Goal: Task Accomplishment & Management: Use online tool/utility

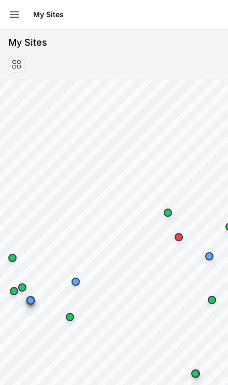
click at [15, 5] on button "Open sidebar" at bounding box center [14, 14] width 23 height 23
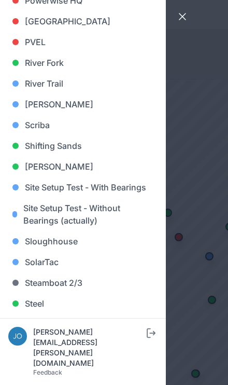
scroll to position [838, 0]
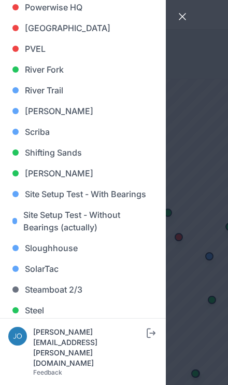
click at [22, 106] on link "[PERSON_NAME]" at bounding box center [83, 111] width 150 height 21
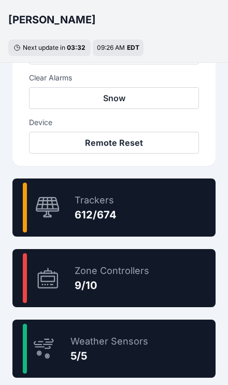
scroll to position [538, 0]
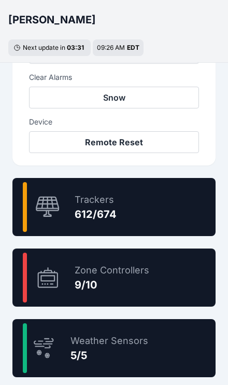
click at [172, 210] on div "90.8 % Trackers 612/674" at bounding box center [113, 207] width 203 height 58
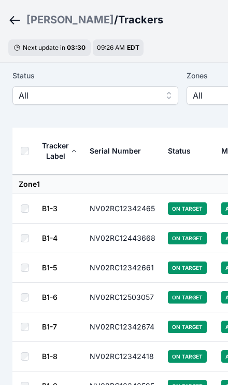
click at [131, 93] on span "All" at bounding box center [88, 95] width 139 height 12
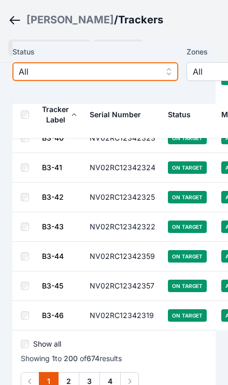
scroll to position [5855, 0]
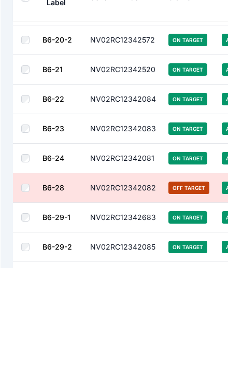
scroll to position [11840, 0]
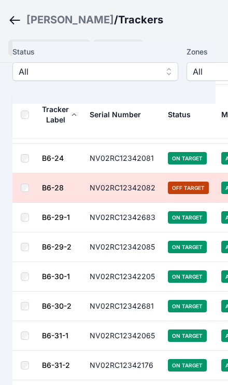
click at [165, 233] on td "On Target" at bounding box center [188, 248] width 53 height 30
click at [31, 69] on span "All" at bounding box center [88, 71] width 139 height 12
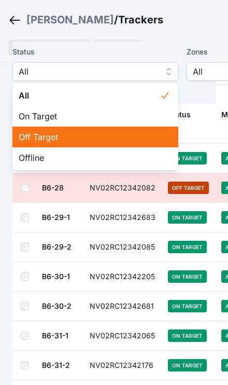
click at [24, 138] on span "Off Target" at bounding box center [89, 137] width 141 height 12
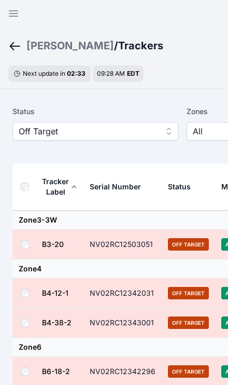
click at [139, 132] on span "Off Target" at bounding box center [88, 131] width 139 height 12
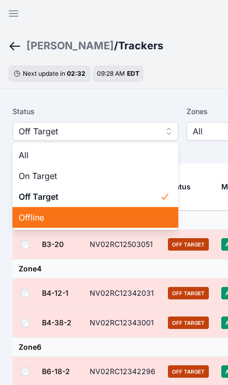
click at [88, 219] on span "Offline" at bounding box center [89, 217] width 141 height 12
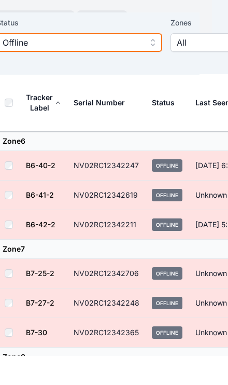
scroll to position [60, 13]
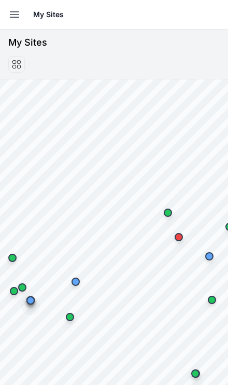
click at [17, 3] on button "Open sidebar" at bounding box center [14, 14] width 23 height 23
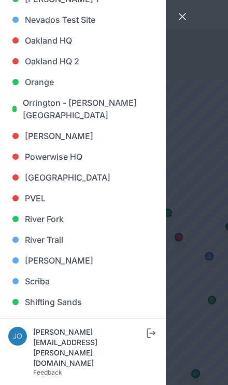
scroll to position [693, 0]
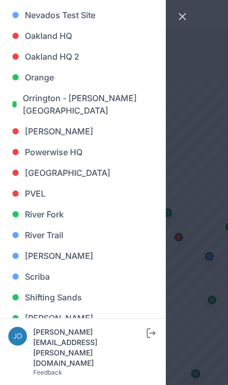
click at [48, 255] on link "[PERSON_NAME]" at bounding box center [83, 256] width 150 height 21
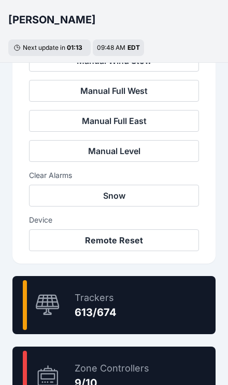
click at [160, 304] on div "90.9 % Trackers 613/674" at bounding box center [113, 305] width 203 height 58
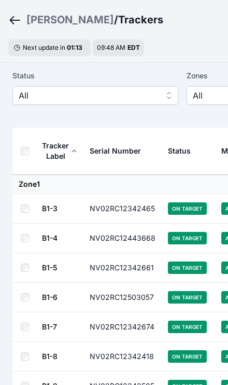
click at [34, 94] on span "All" at bounding box center [88, 95] width 139 height 12
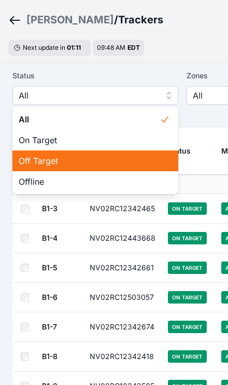
click at [29, 158] on span "Off Target" at bounding box center [89, 161] width 141 height 12
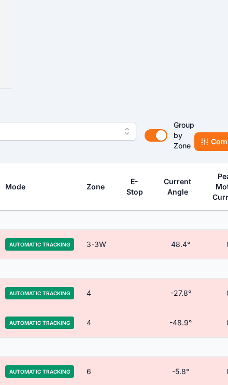
scroll to position [0, 223]
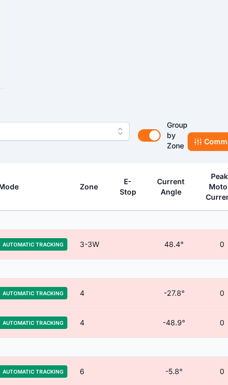
click at [207, 139] on button "Commands" at bounding box center [220, 141] width 64 height 19
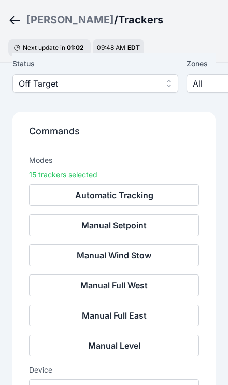
scroll to position [55, 0]
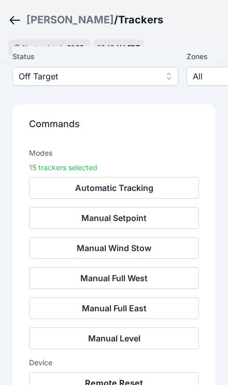
click at [142, 378] on button "Remote Reset" at bounding box center [114, 383] width 170 height 22
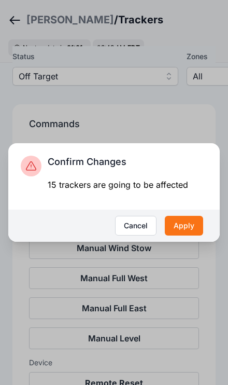
click at [193, 236] on button "Apply" at bounding box center [184, 226] width 38 height 20
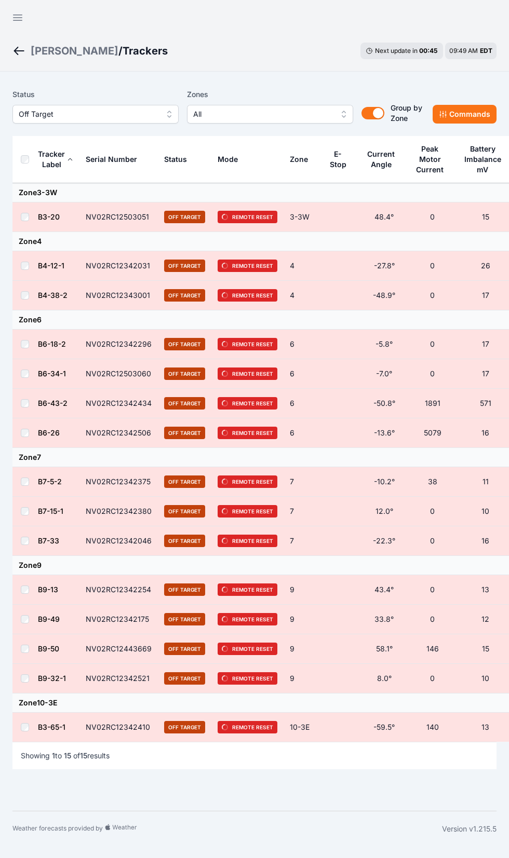
click at [128, 120] on button "Off Target" at bounding box center [95, 114] width 166 height 19
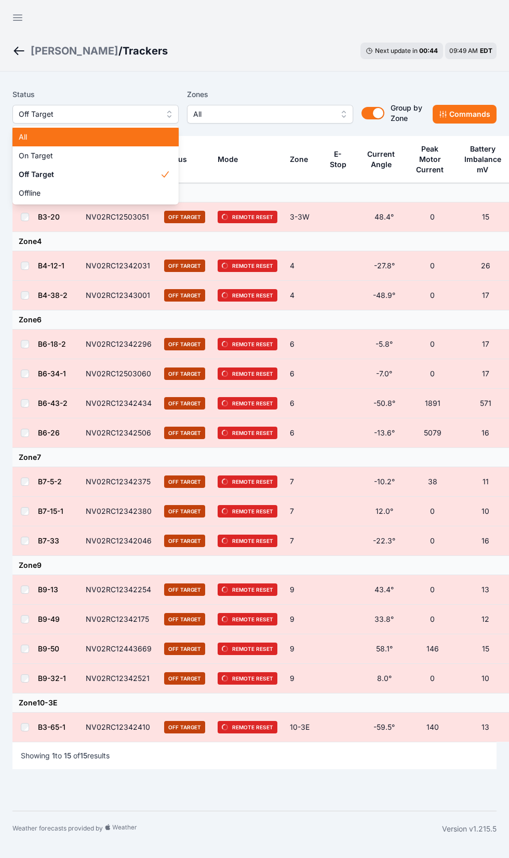
click at [95, 135] on span "All" at bounding box center [89, 137] width 141 height 10
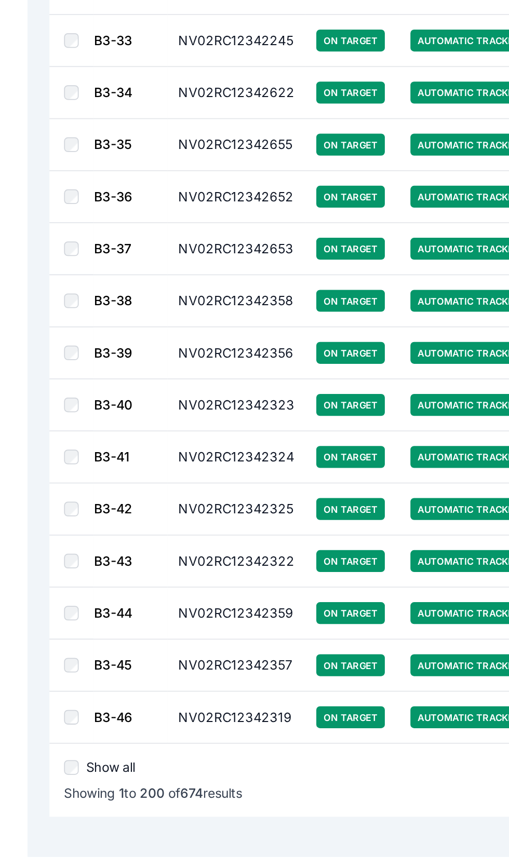
scroll to position [5383, 0]
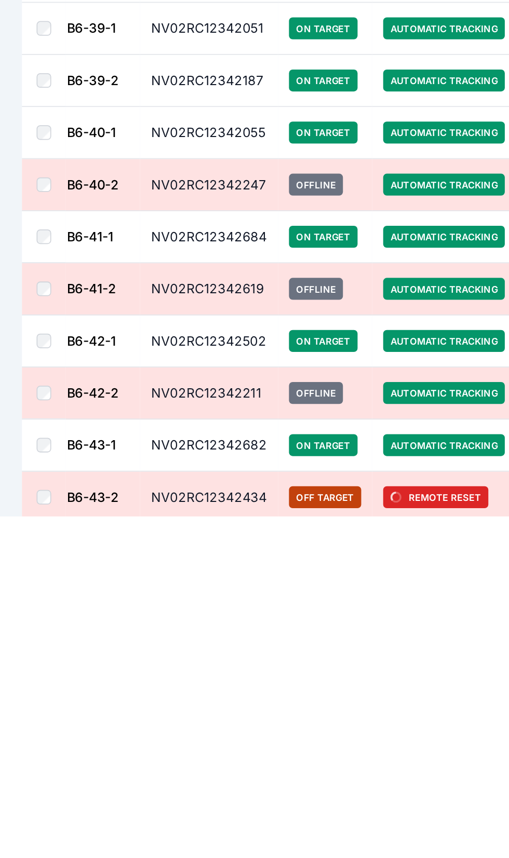
scroll to position [12086, 0]
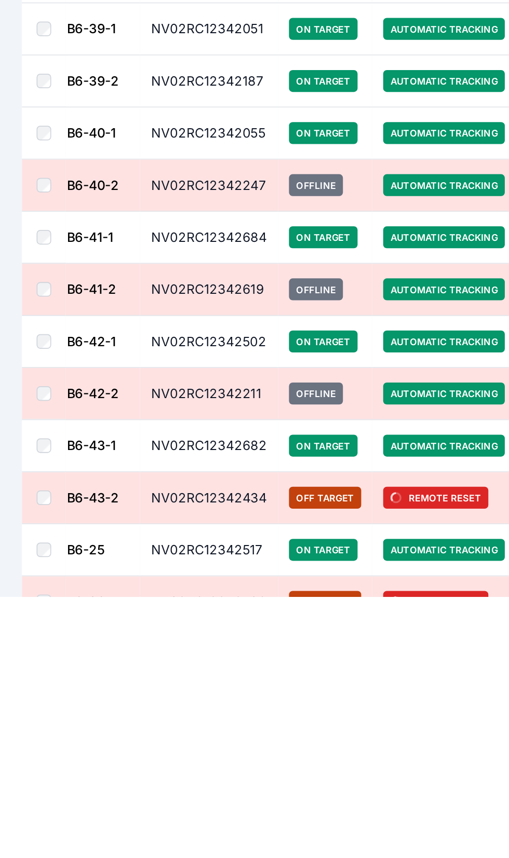
click at [58, 738] on link "B6-42-2" at bounding box center [53, 742] width 30 height 9
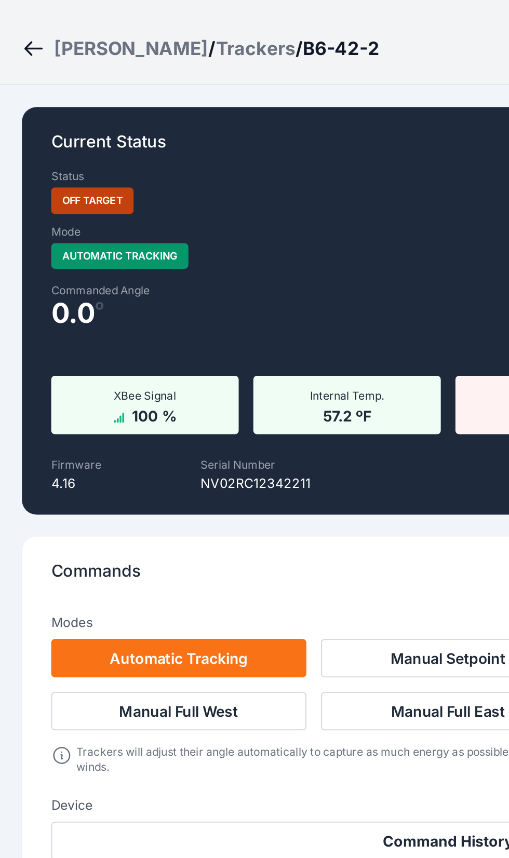
scroll to position [23, 0]
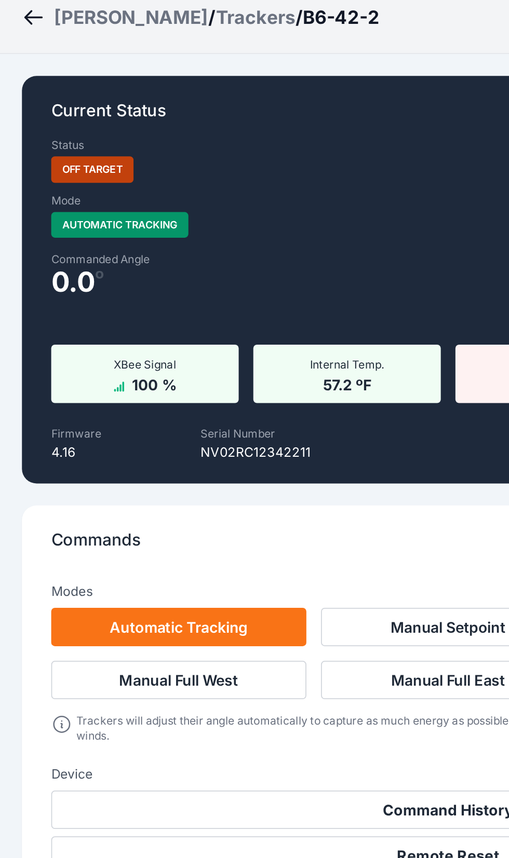
click at [123, 20] on div "Trackers" at bounding box center [145, 27] width 45 height 15
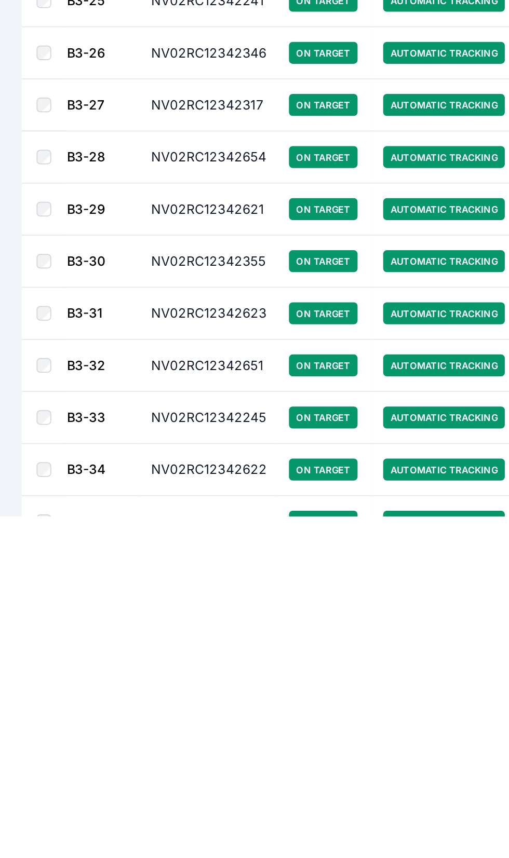
scroll to position [5383, 0]
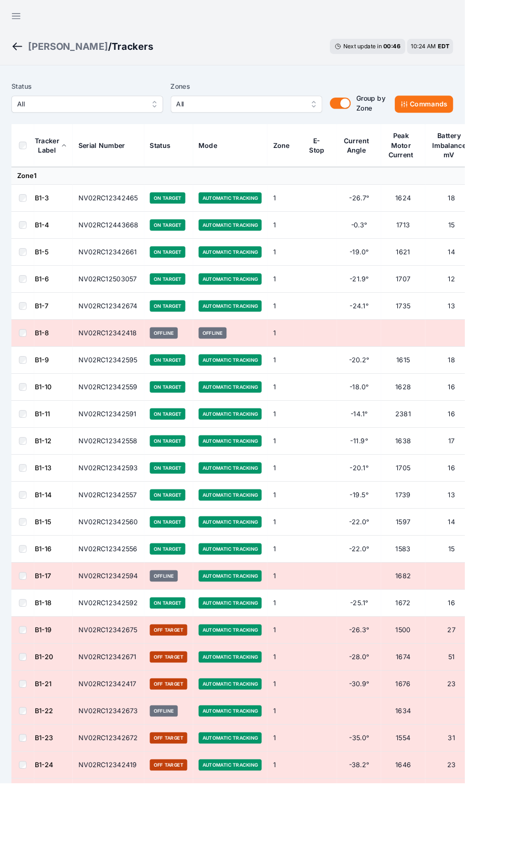
click at [29, 6] on button "Open sidebar" at bounding box center [17, 17] width 25 height 25
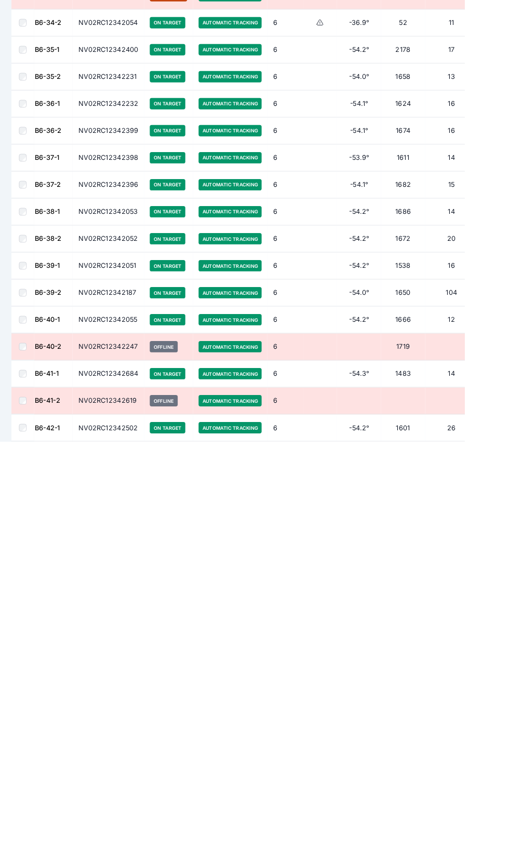
scroll to position [12351, 0]
